Goal: Transaction & Acquisition: Purchase product/service

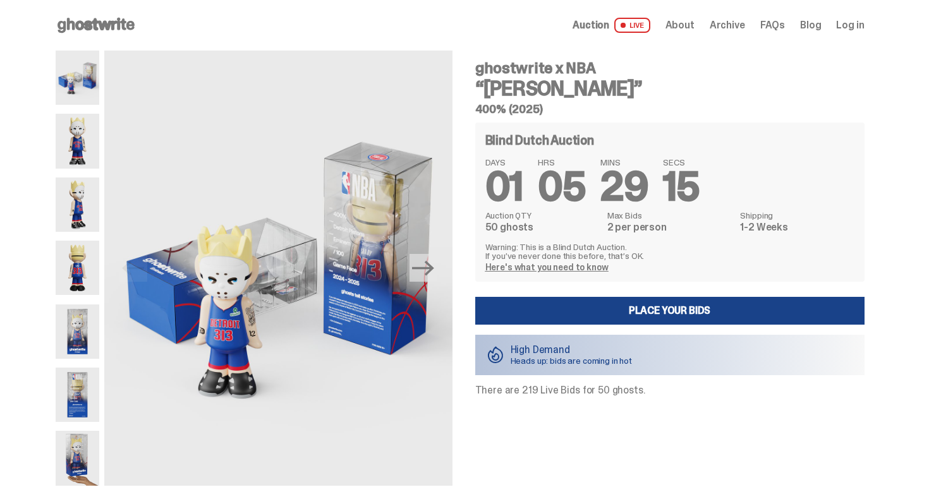
click at [78, 318] on img at bounding box center [78, 332] width 44 height 54
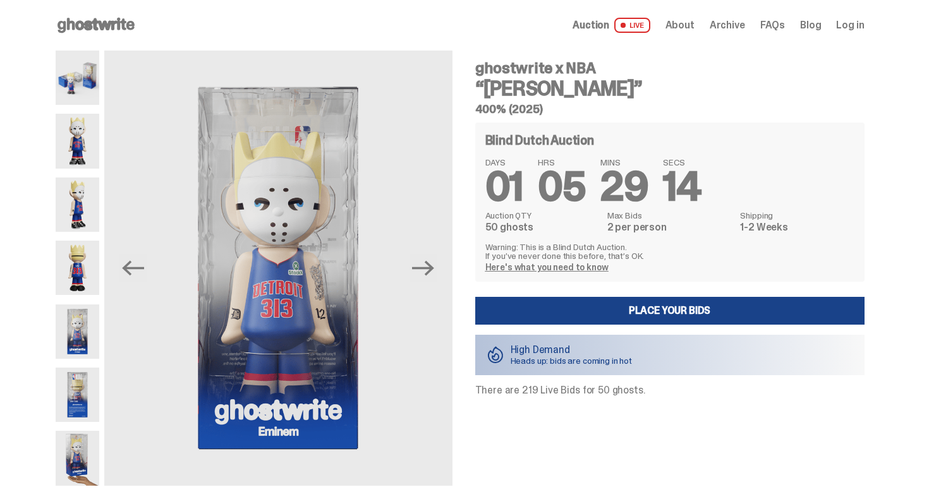
click at [79, 269] on img at bounding box center [78, 268] width 44 height 54
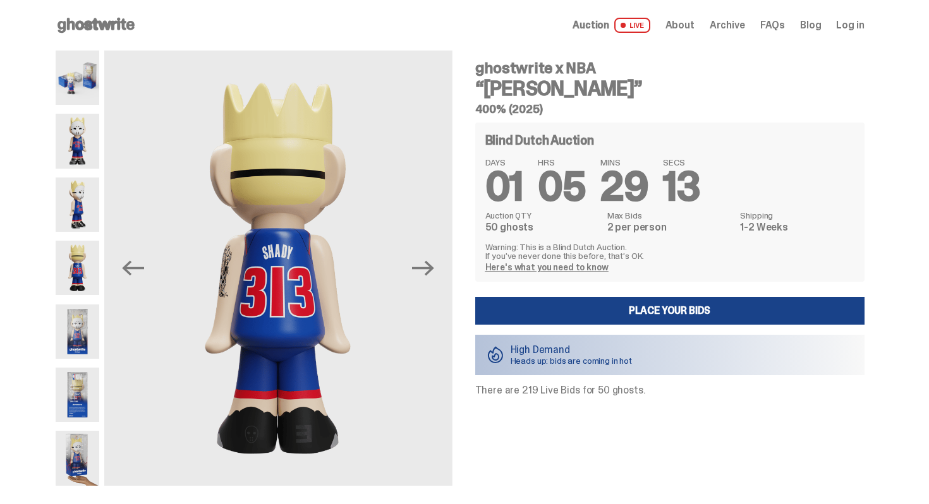
click at [78, 221] on img at bounding box center [78, 205] width 44 height 54
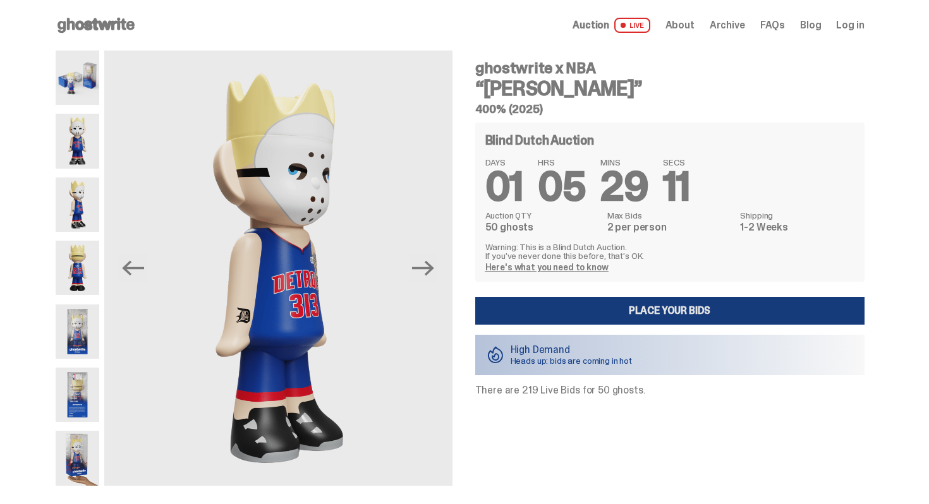
click at [662, 320] on link "Place your Bids" at bounding box center [669, 311] width 389 height 28
